Goal: Communication & Community: Answer question/provide support

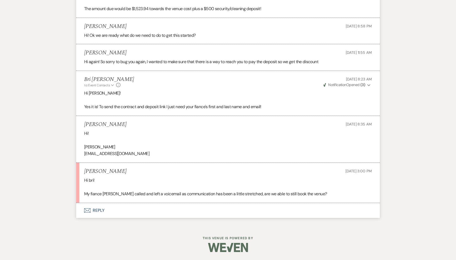
click at [126, 209] on button "Envelope Reply" at bounding box center [227, 210] width 303 height 15
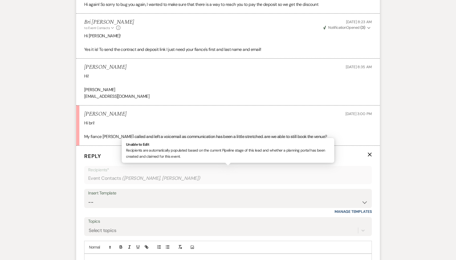
scroll to position [789, 0]
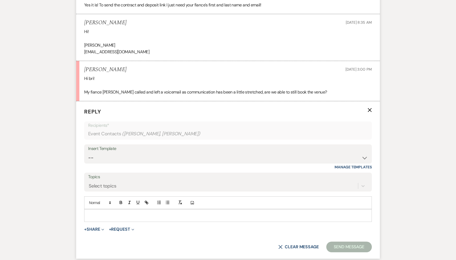
click at [115, 208] on div "Add Photo" at bounding box center [227, 202] width 287 height 13
click at [116, 213] on p at bounding box center [227, 215] width 279 height 6
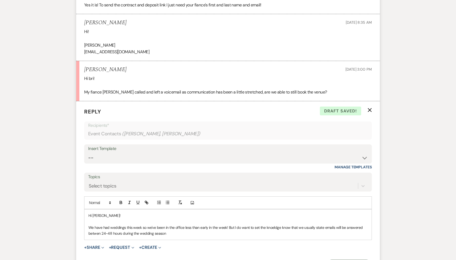
click at [169, 239] on div "Hi [PERSON_NAME]! We have had weddings this week so we've been in the office le…" at bounding box center [227, 224] width 287 height 30
drag, startPoint x: 227, startPoint y: 227, endPoint x: 189, endPoint y: 227, distance: 38.0
click at [189, 227] on p "We have had weddings this week so we've been in the office less than early in t…" at bounding box center [227, 230] width 279 height 12
drag, startPoint x: 179, startPoint y: 233, endPoint x: 89, endPoint y: 225, distance: 90.6
click at [89, 225] on p "We have had weddings this week so we've been in the office less than early in t…" at bounding box center [227, 230] width 279 height 12
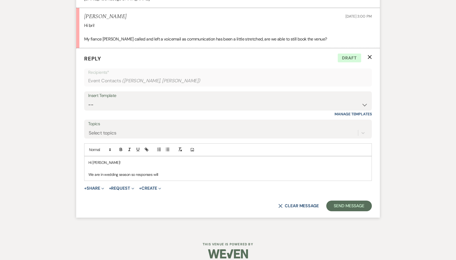
scroll to position [848, 0]
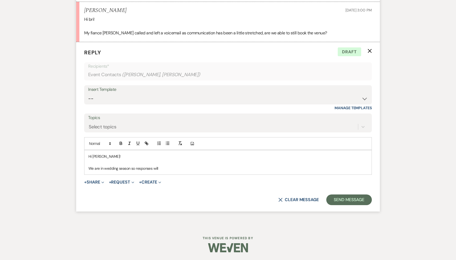
click at [128, 167] on p "We are in wedding season so responses will" at bounding box center [227, 168] width 279 height 6
click at [212, 169] on p "We are in wedding season right now with weddings [DATE] so responses will" at bounding box center [227, 168] width 279 height 6
click at [93, 167] on p "We are in wedding season right now with weddings [DATE] so responses will take …" at bounding box center [227, 168] width 279 height 6
click at [117, 159] on p at bounding box center [227, 162] width 279 height 6
click at [272, 167] on p "Thank you for sending that! I just wanted to let you know that are in wedding s…" at bounding box center [227, 168] width 279 height 6
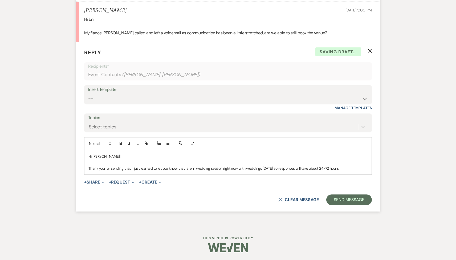
click at [341, 168] on p "Thank you for sending that! I just wanted to let you know that are in wedding s…" at bounding box center [227, 168] width 279 height 6
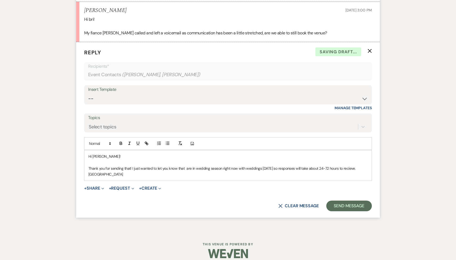
click at [349, 166] on p "Thank you for sending that! I just wanted to let you know that are in wedding s…" at bounding box center [227, 171] width 279 height 12
click at [178, 173] on p "Thank you for sending that! I just wanted to let you know that are in wedding s…" at bounding box center [227, 171] width 279 height 12
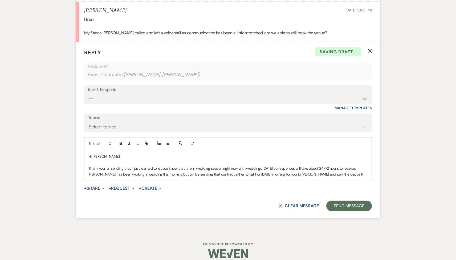
click at [298, 174] on p "Thank you for sending that! I just wanted to let you know that are in wedding s…" at bounding box center [227, 171] width 279 height 12
click at [185, 168] on p "Thank you for sending that! I just wanted to let you know that are in wedding s…" at bounding box center [227, 171] width 279 height 12
click at [358, 168] on p "Thank you for sending that! I just wanted to let you know that we are in weddin…" at bounding box center [227, 171] width 279 height 12
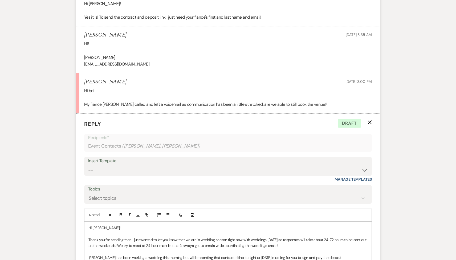
scroll to position [866, 0]
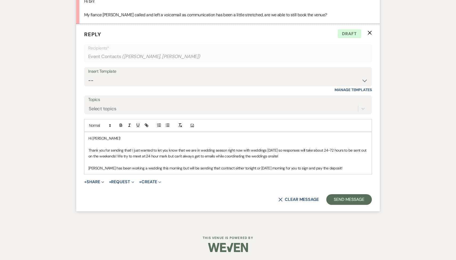
click at [267, 150] on p "Thank you for sending that! I just wanted to let you know that we are in weddin…" at bounding box center [227, 153] width 279 height 12
click at [138, 156] on p "Thank you for sending that! I just wanted to let you know that we are in weddin…" at bounding box center [227, 153] width 279 height 12
click at [134, 167] on p "[PERSON_NAME] has been working a wedding this morning but will be sending that …" at bounding box center [227, 168] width 279 height 6
click at [188, 168] on p "[PERSON_NAME] has been working a wedding this morning but will be sending that …" at bounding box center [227, 168] width 279 height 6
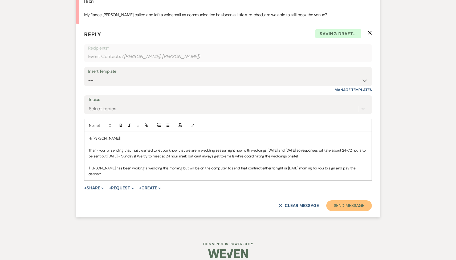
click at [344, 200] on button "Send Message" at bounding box center [348, 205] width 45 height 11
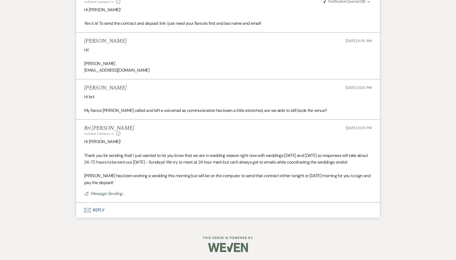
scroll to position [766, 0]
